Goal: Navigation & Orientation: Go to known website

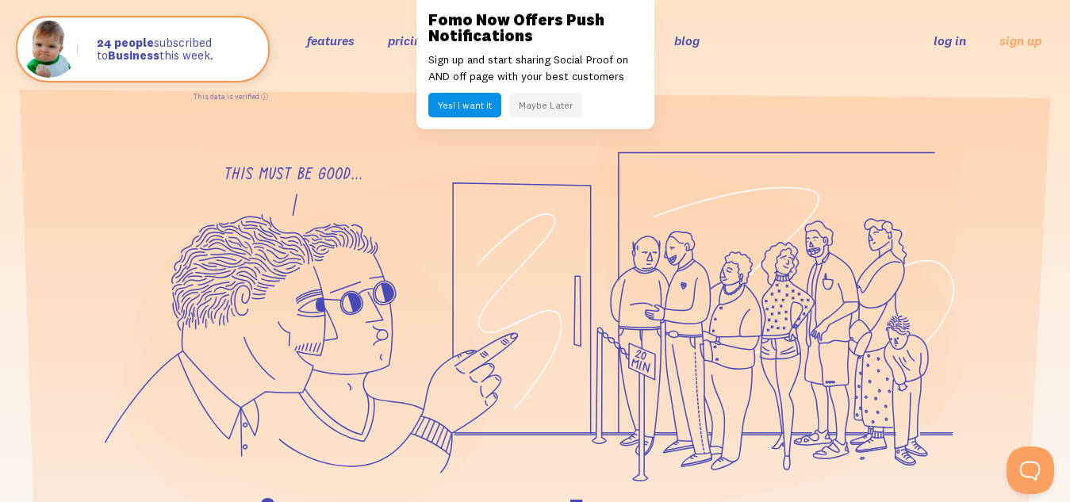
scroll to position [19, 0]
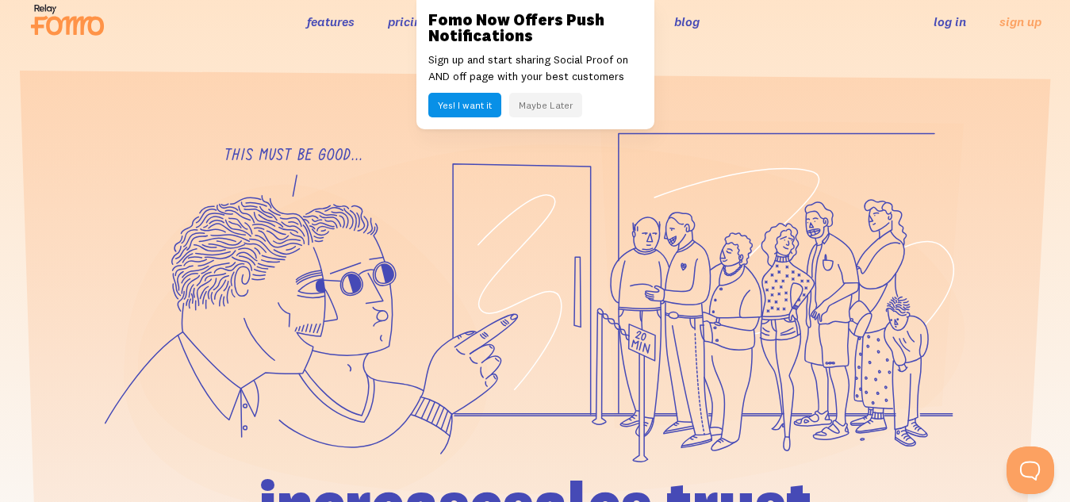
click at [44, 5] on icon at bounding box center [68, 20] width 78 height 40
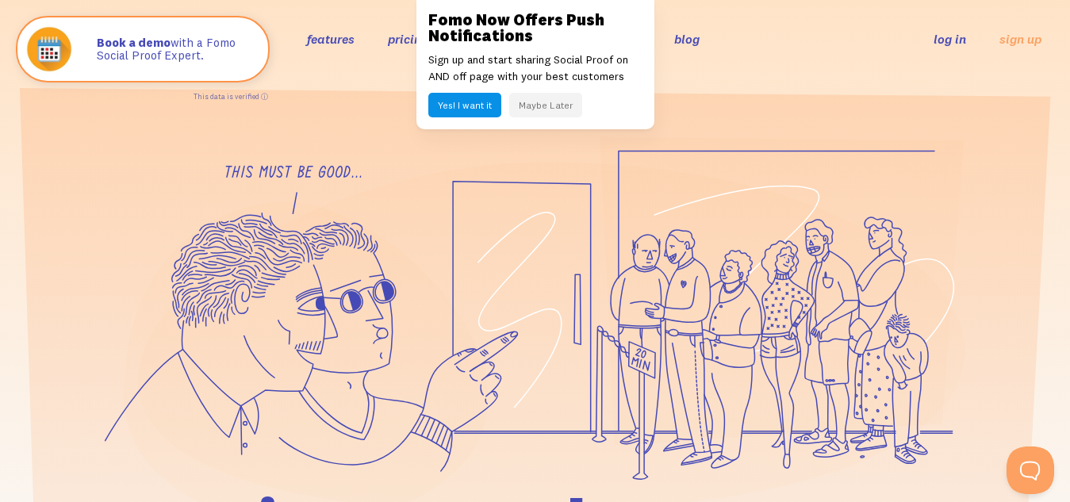
scroll to position [19, 0]
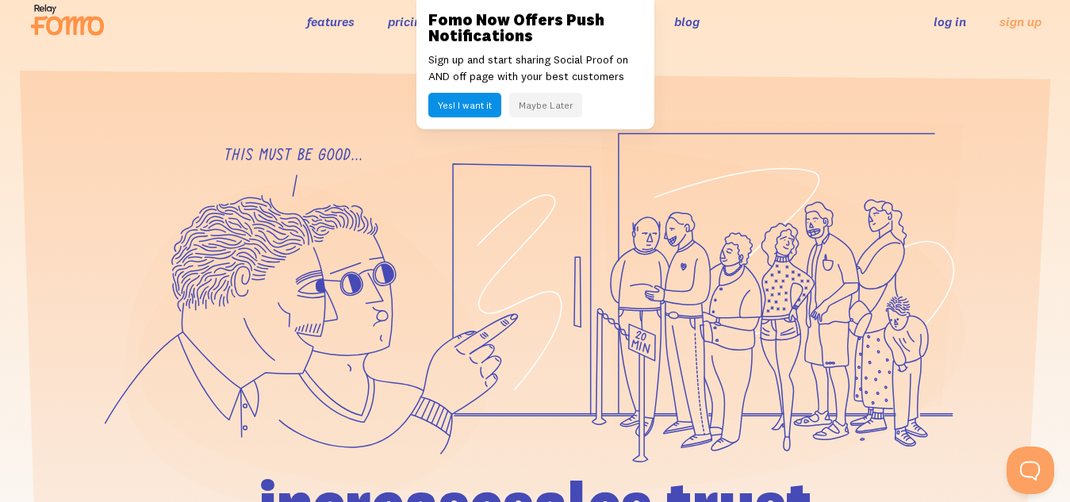
click at [48, 9] on icon at bounding box center [68, 20] width 78 height 40
